Goal: Information Seeking & Learning: Learn about a topic

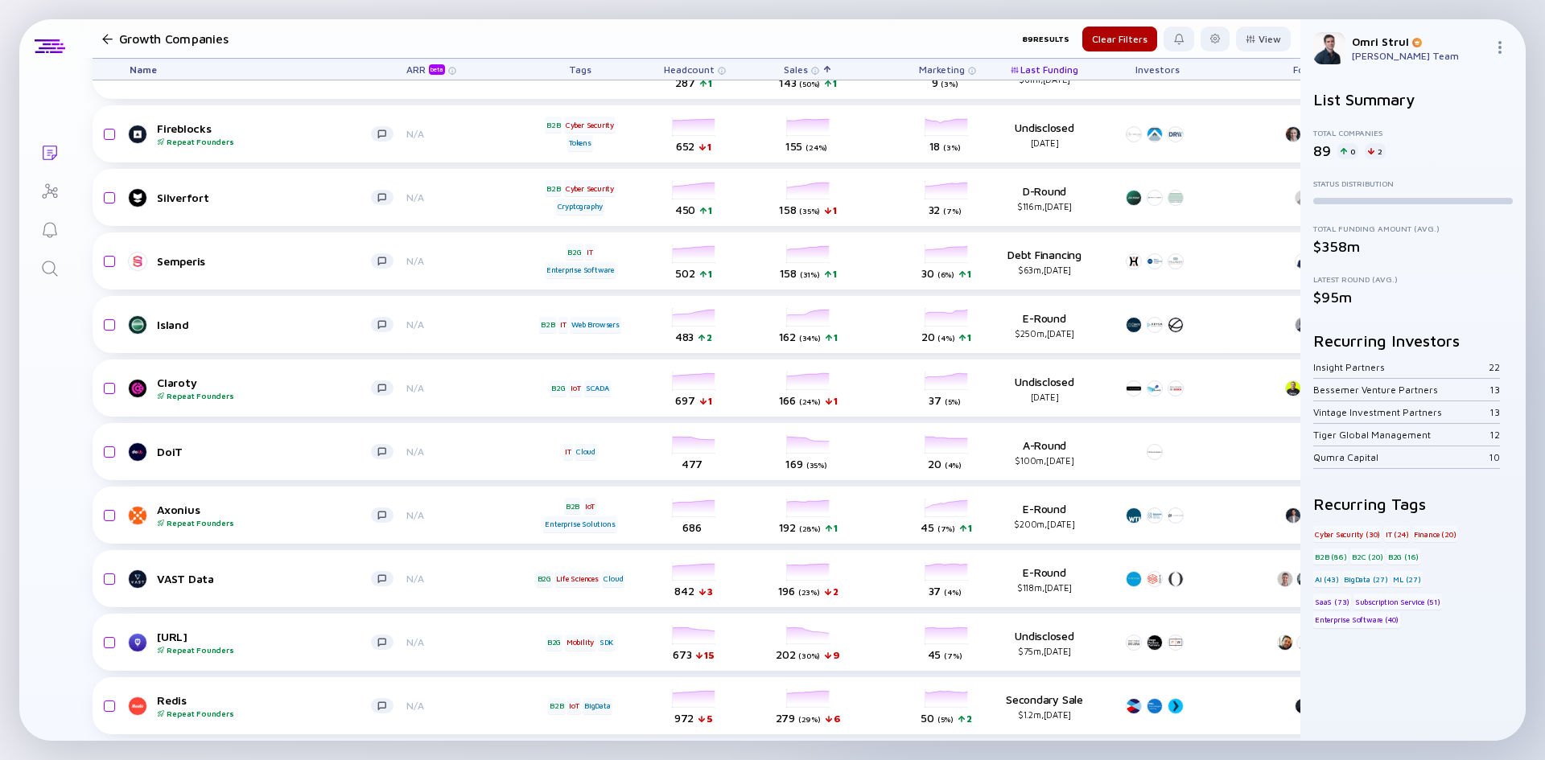
scroll to position [5064, 0]
click at [38, 273] on link "Search" at bounding box center [49, 267] width 60 height 39
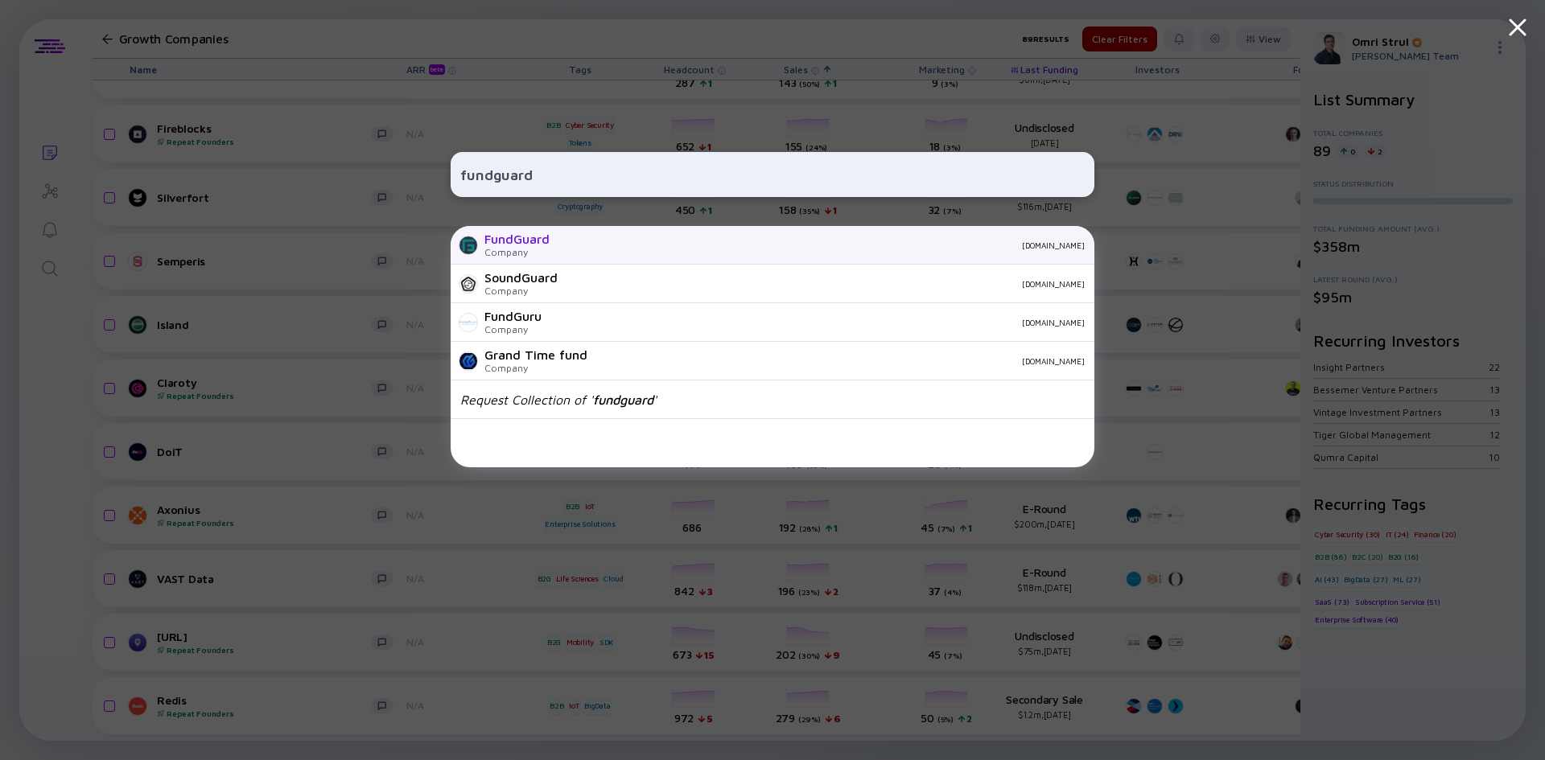
type input "fundguard"
click at [503, 233] on div "FundGuard" at bounding box center [516, 239] width 65 height 14
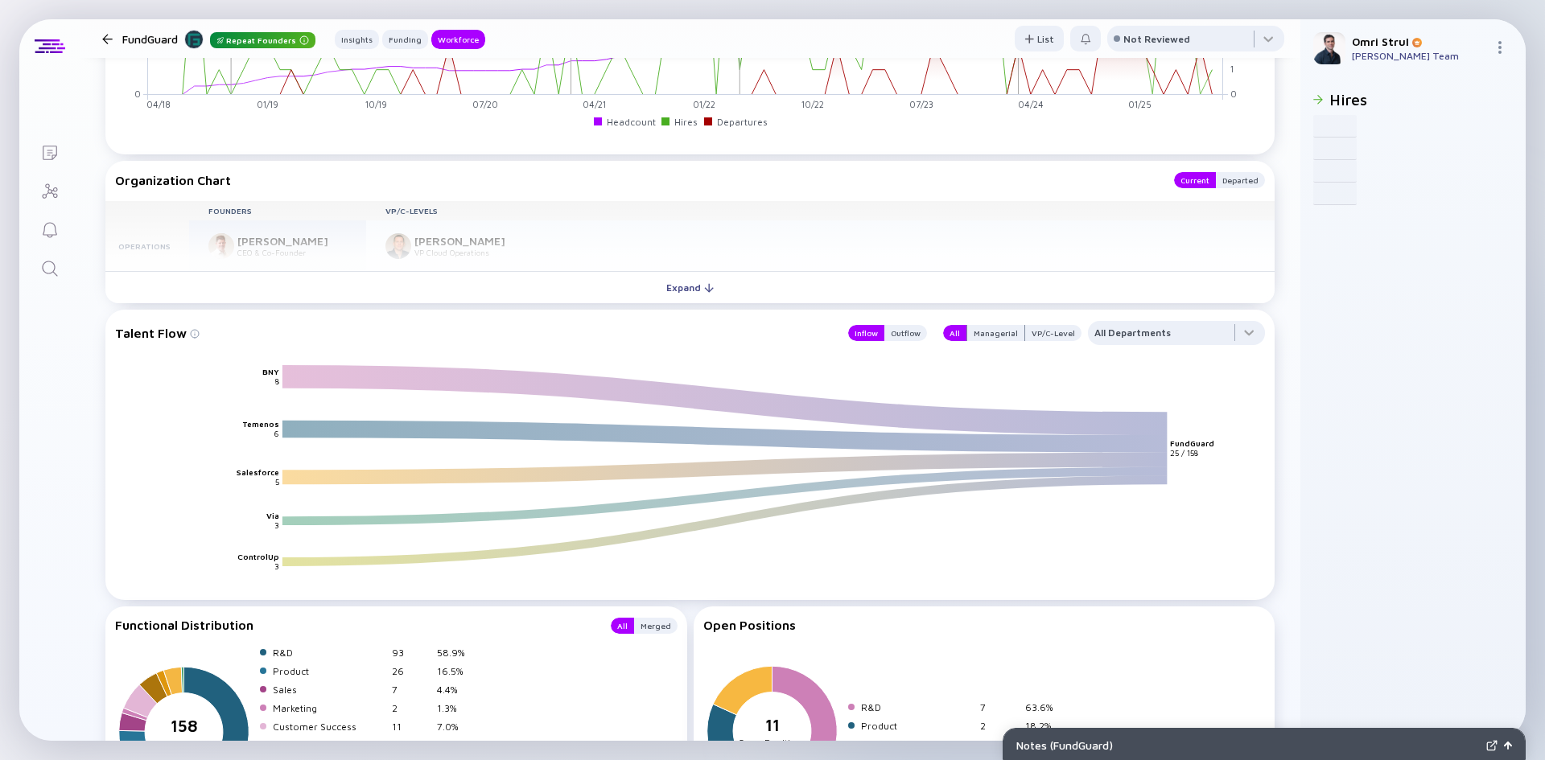
scroll to position [1871, 0]
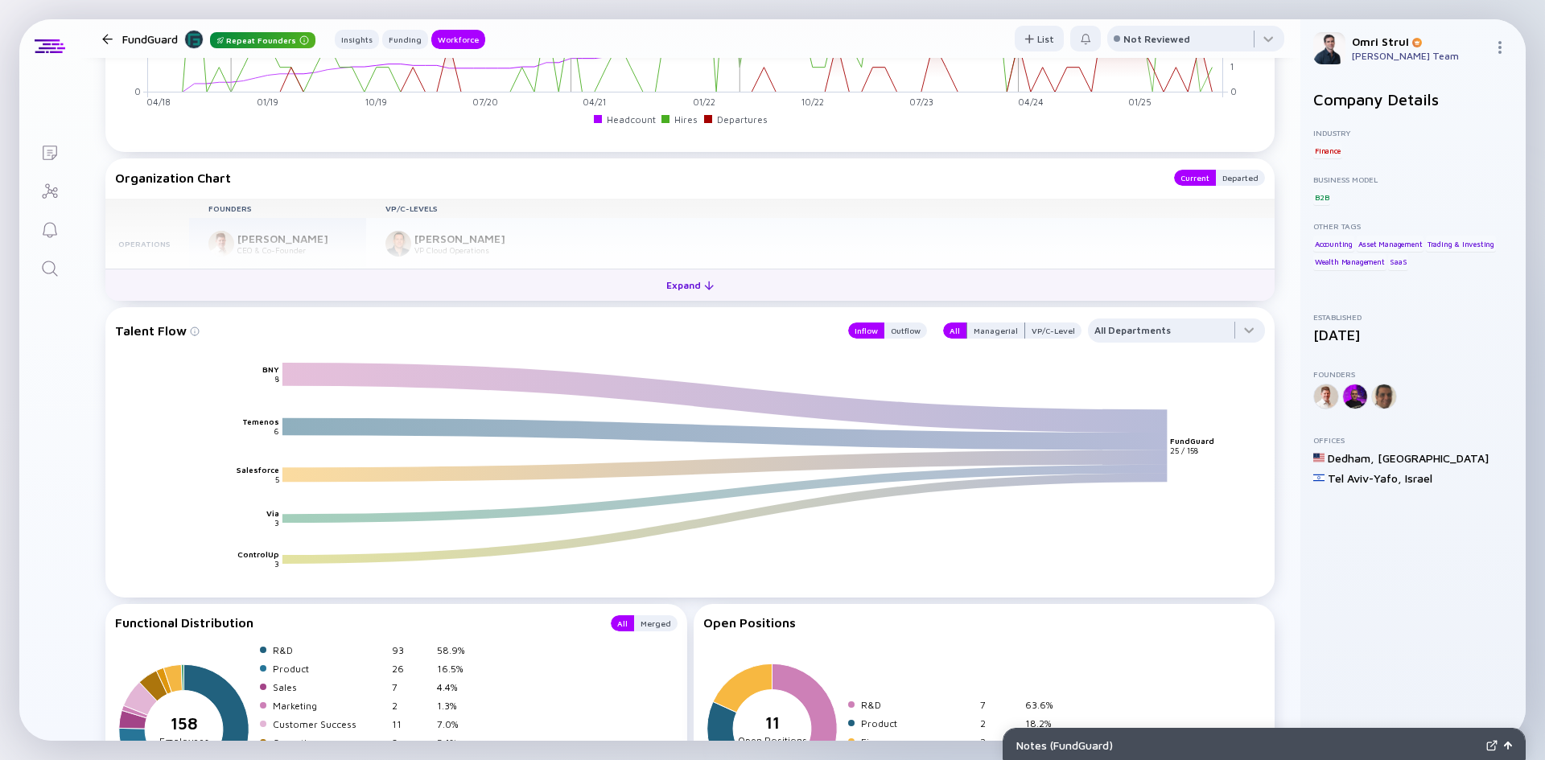
click at [678, 293] on div "Expand" at bounding box center [690, 285] width 67 height 25
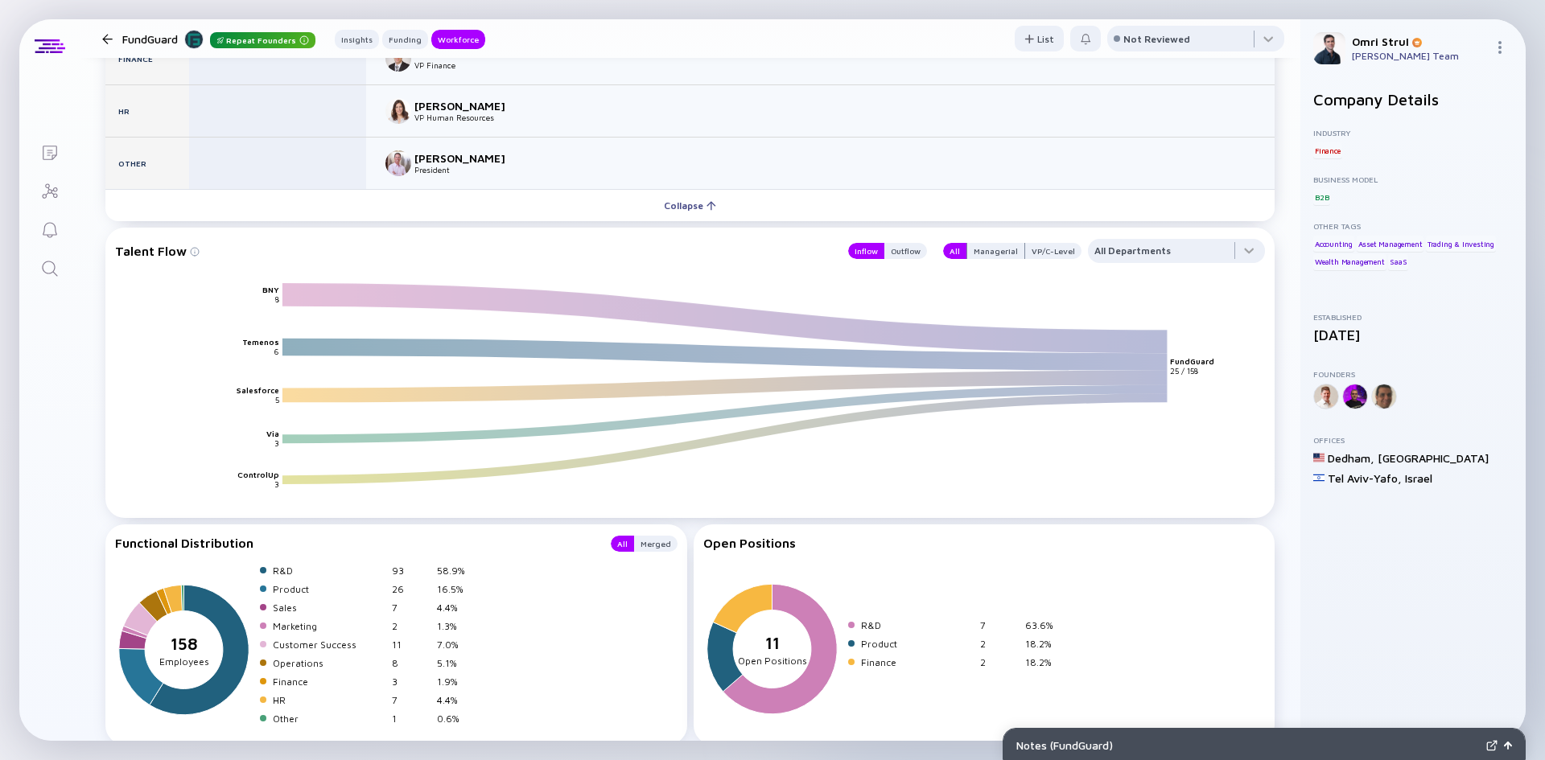
scroll to position [2273, 0]
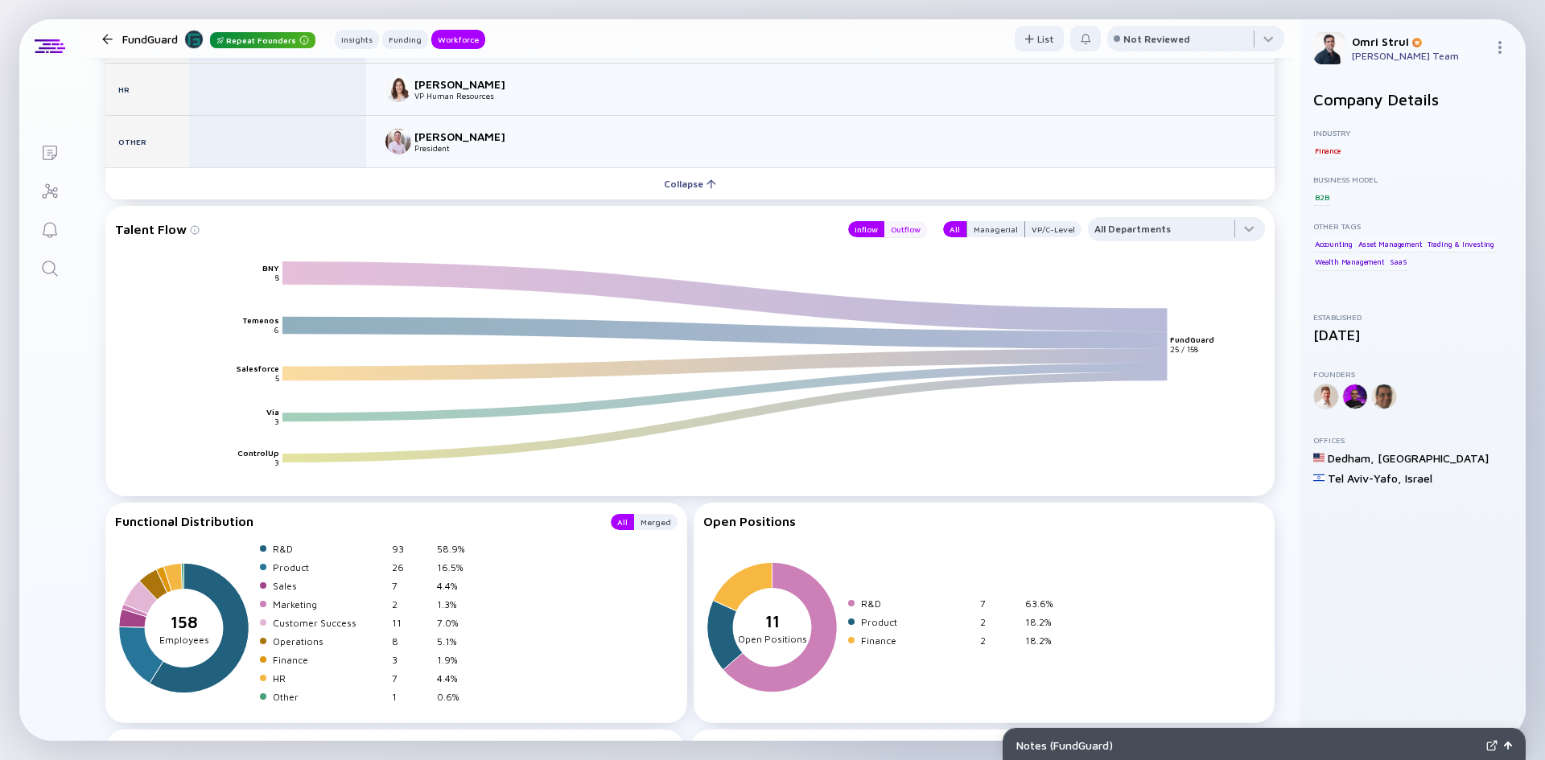
click at [895, 228] on div "Outflow" at bounding box center [905, 229] width 43 height 16
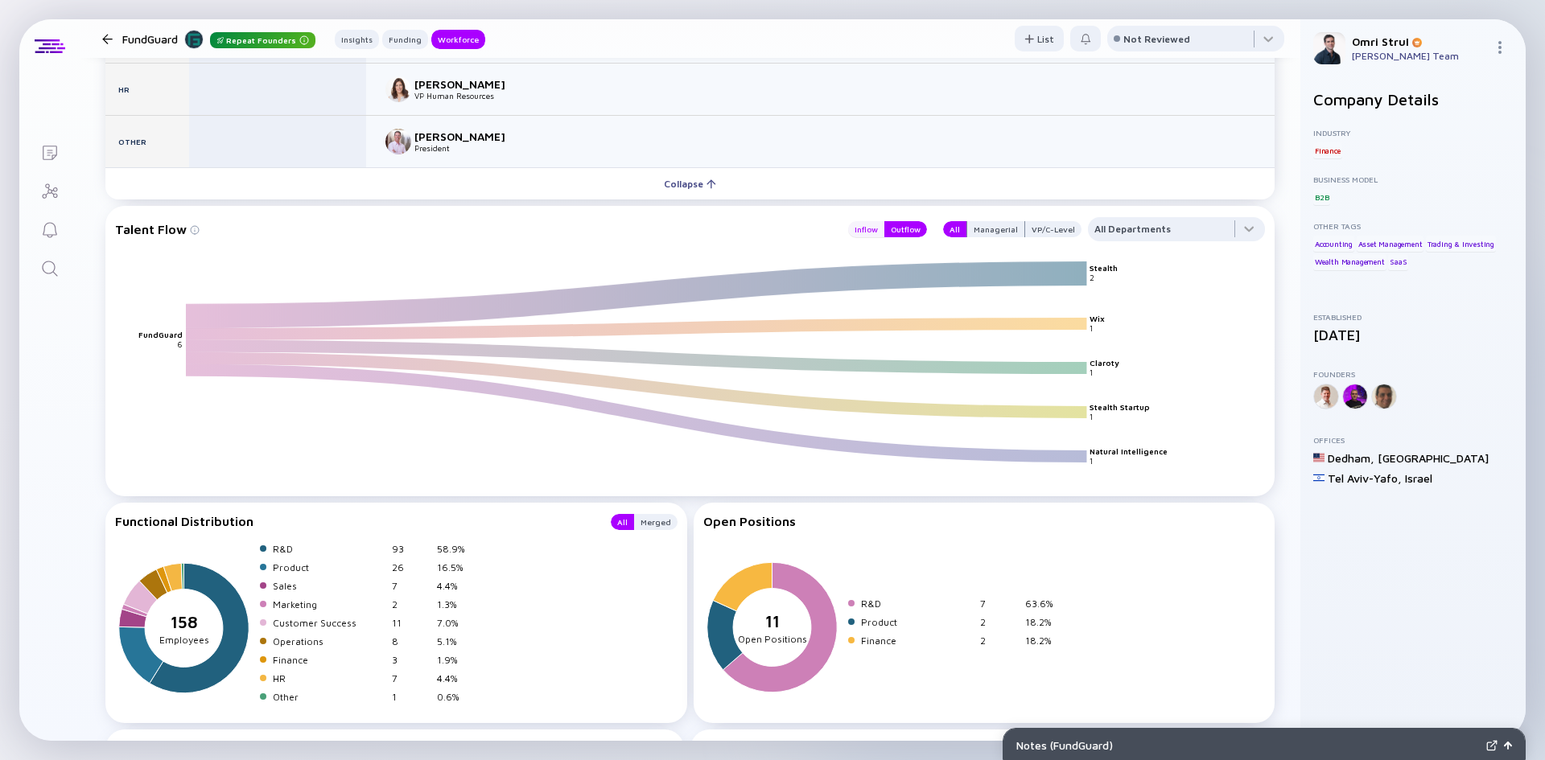
click at [863, 226] on div "Inflow" at bounding box center [866, 229] width 36 height 16
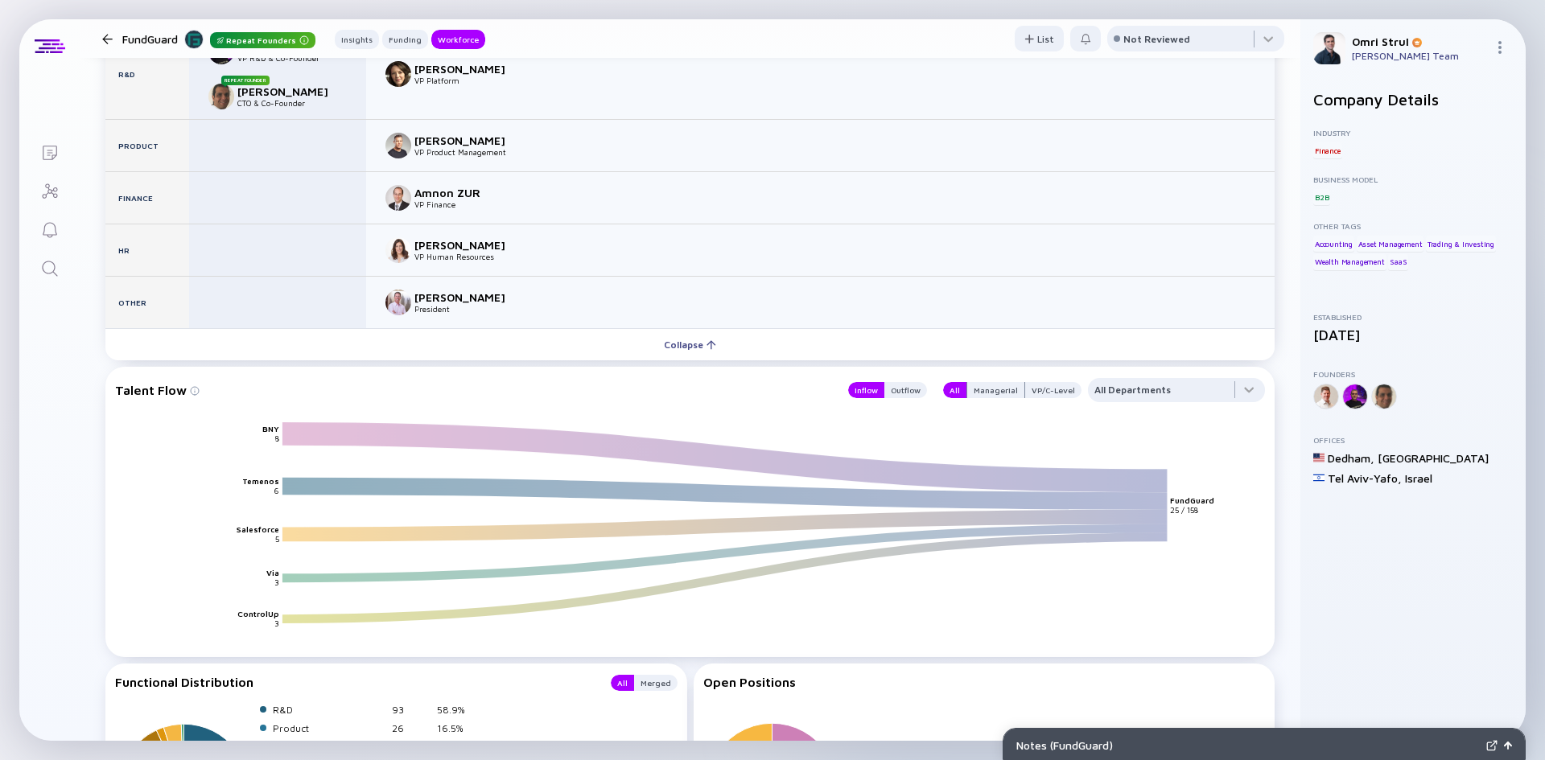
scroll to position [2103, 0]
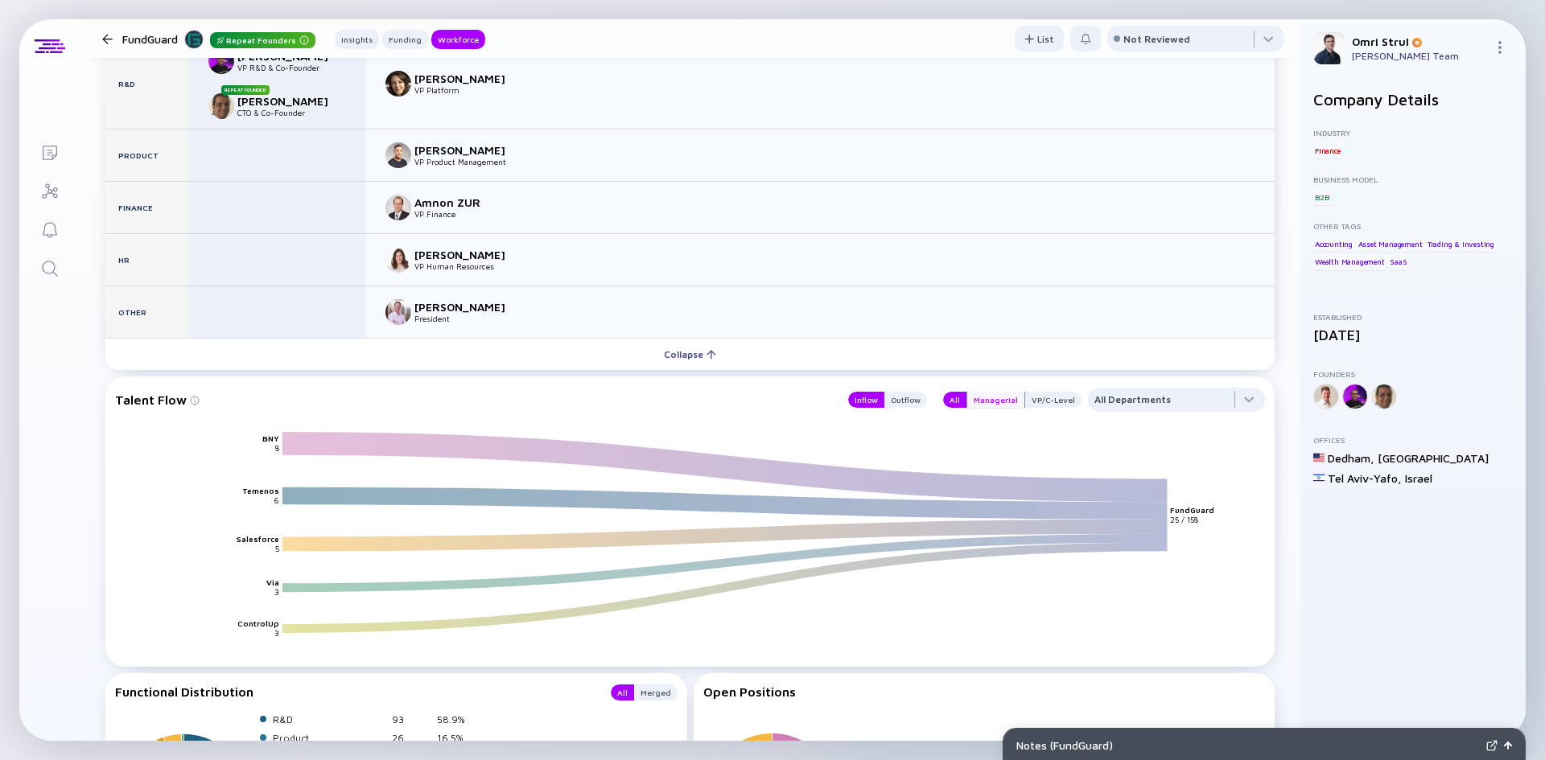
click at [985, 395] on div "Managerial" at bounding box center [995, 400] width 57 height 16
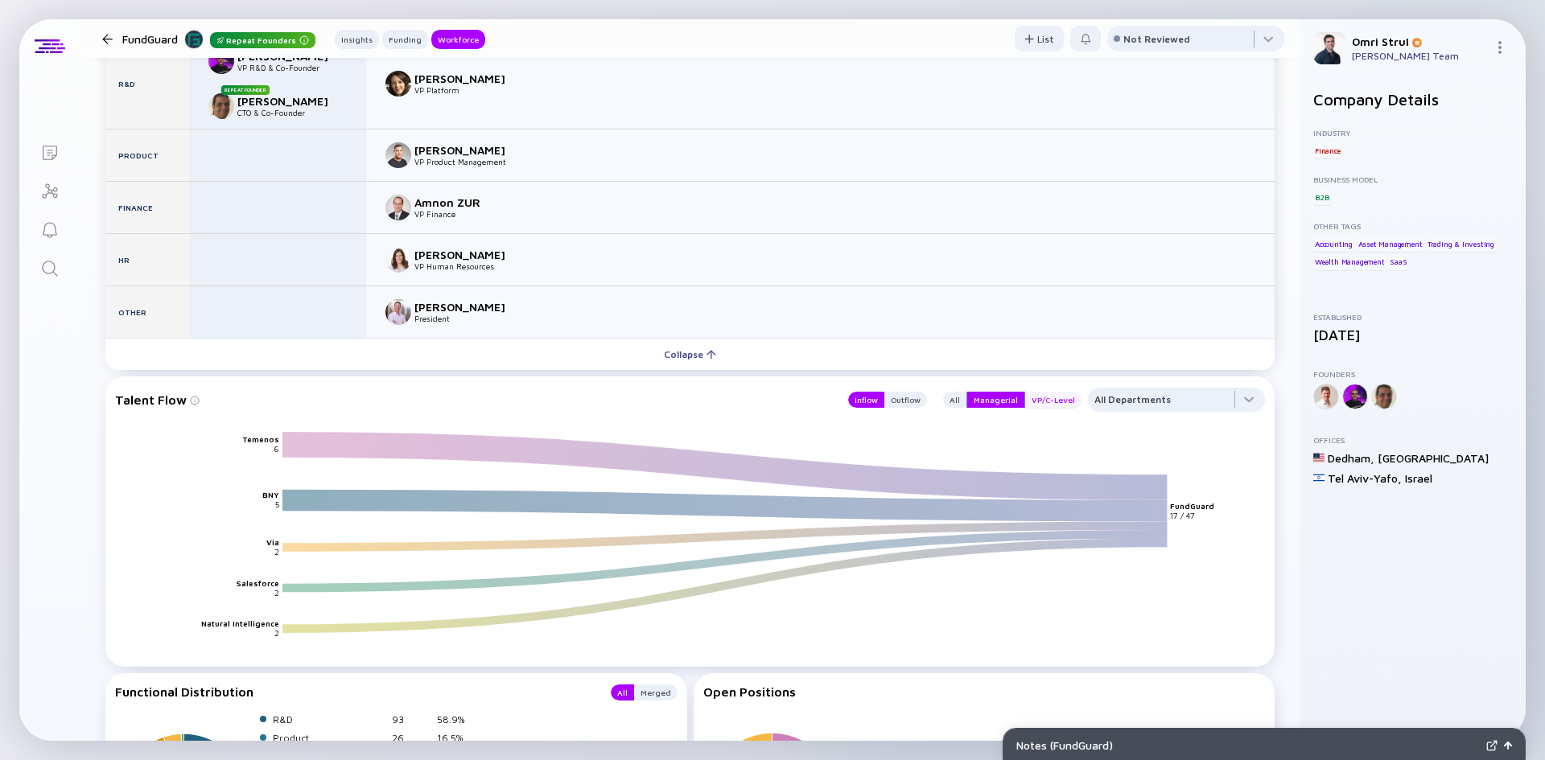
click at [1034, 400] on div "VP/C-Level" at bounding box center [1053, 400] width 56 height 16
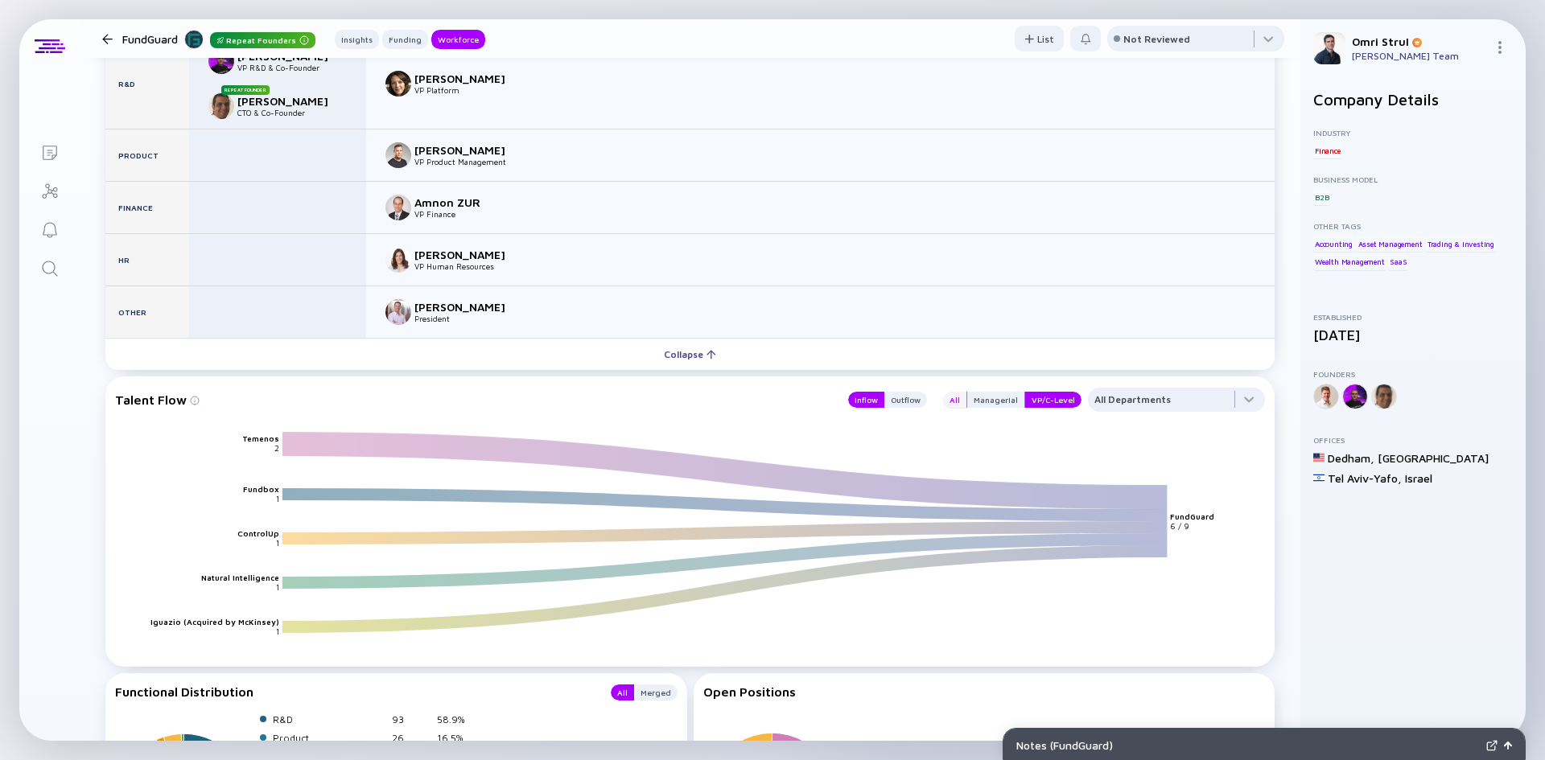
click at [951, 399] on div "All" at bounding box center [954, 400] width 23 height 16
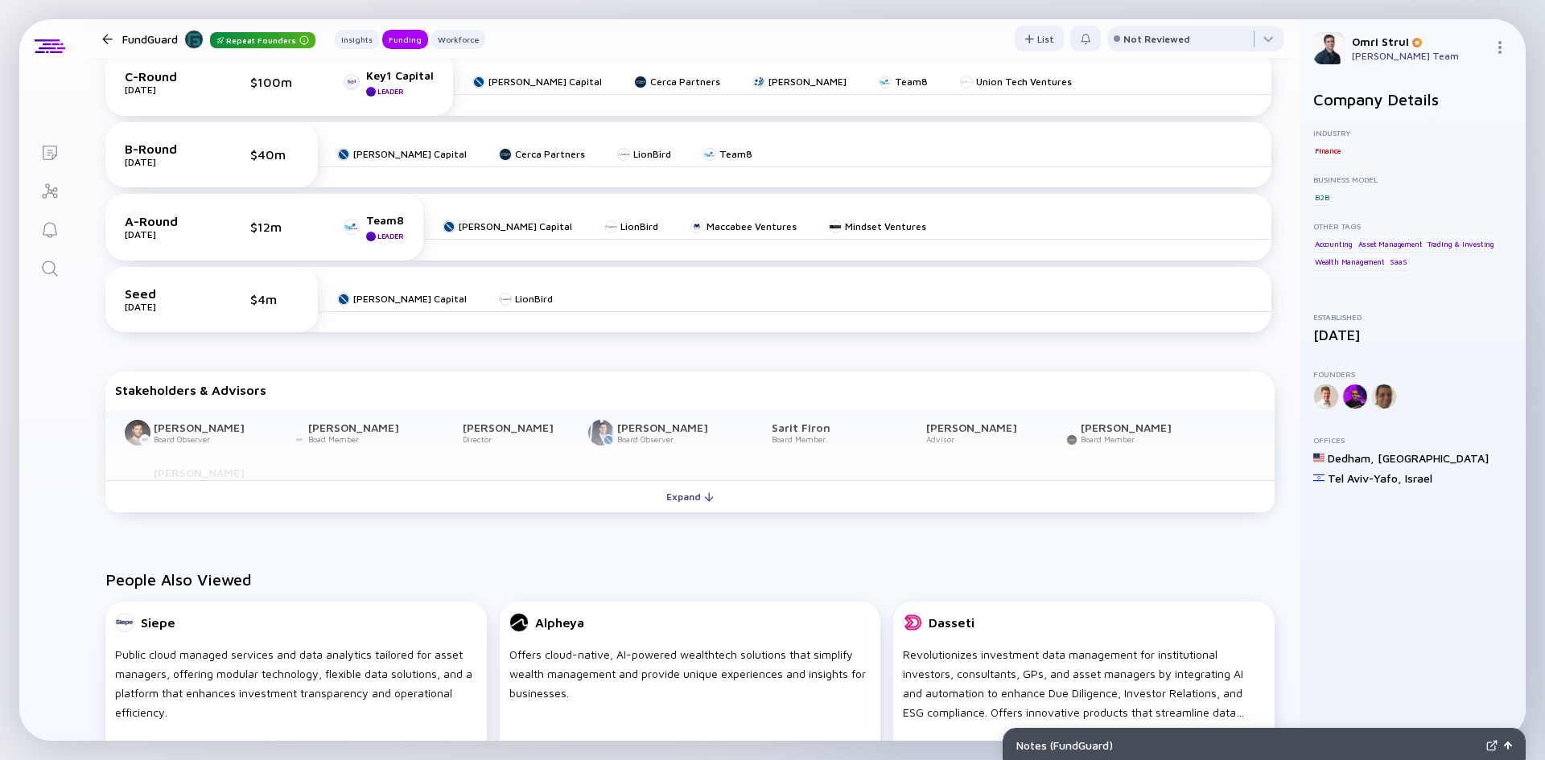
scroll to position [715, 0]
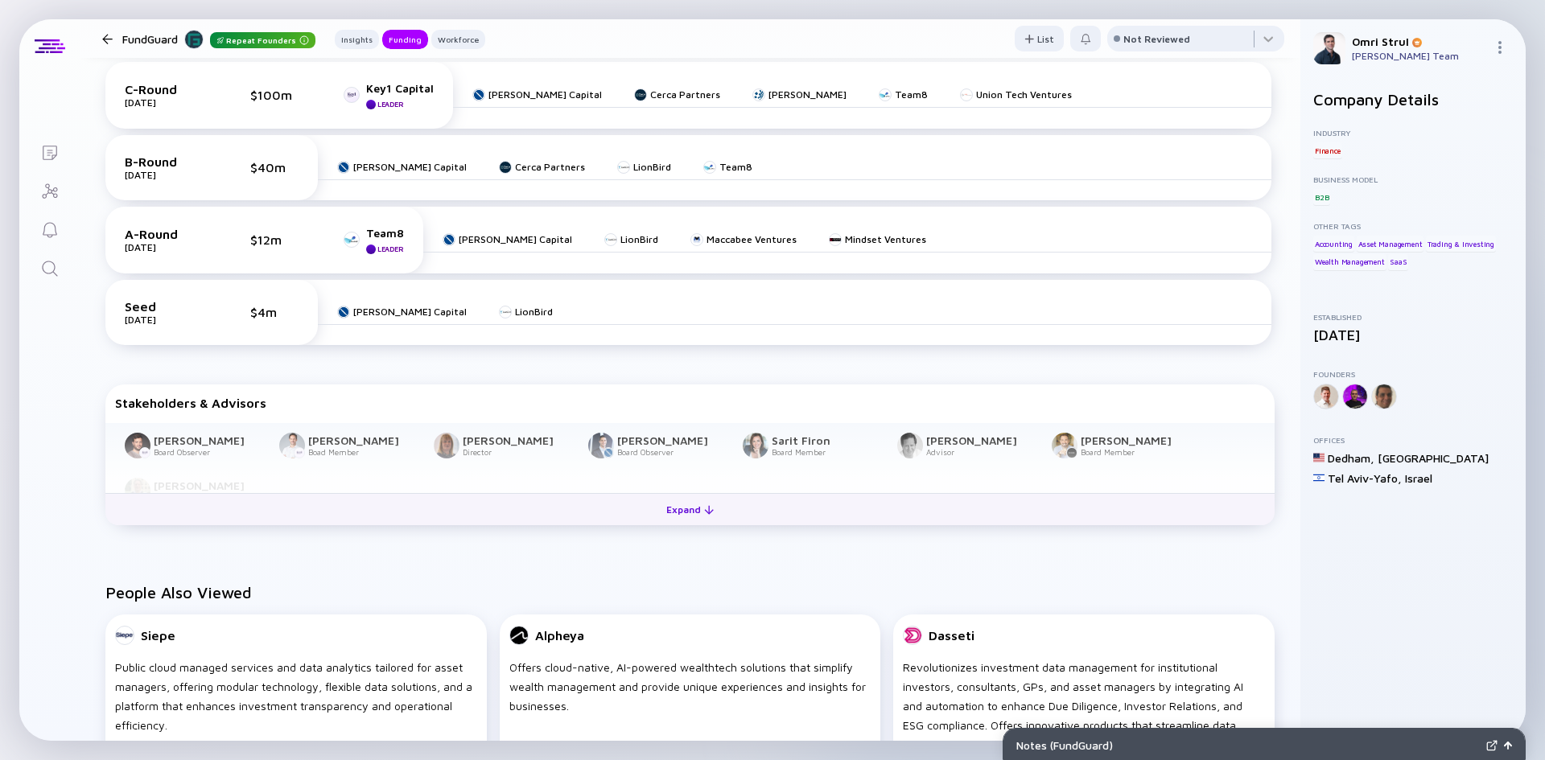
click at [686, 510] on div "Expand" at bounding box center [690, 509] width 67 height 25
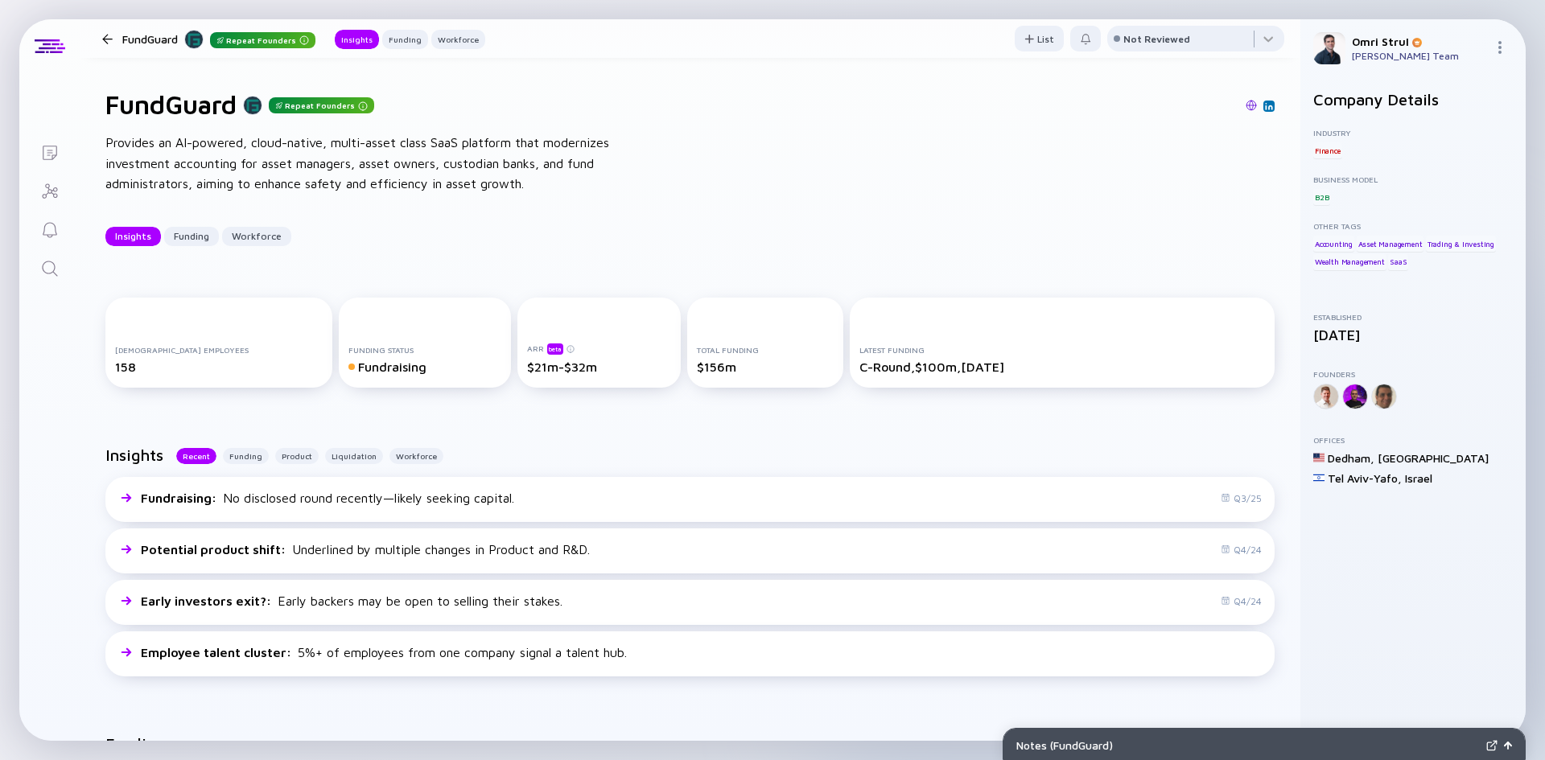
scroll to position [0, 0]
